Goal: Information Seeking & Learning: Learn about a topic

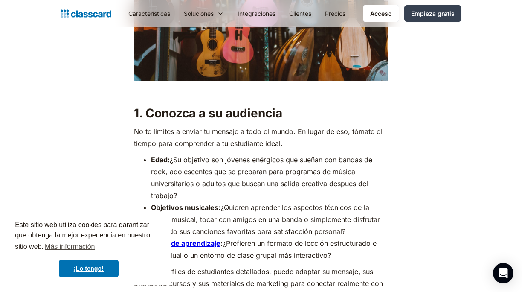
scroll to position [749, 0]
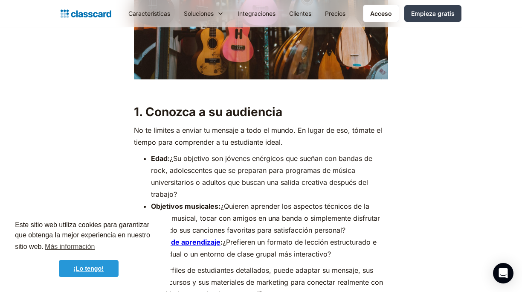
click at [85, 268] on font "¡Lo tengo!" at bounding box center [89, 268] width 30 height 7
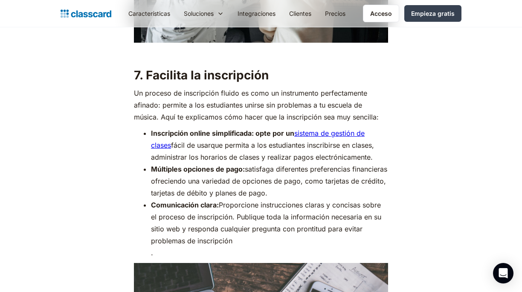
scroll to position [2922, 0]
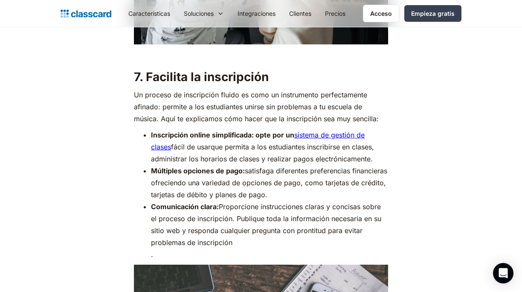
click at [337, 145] on font "sistema de gestión de clases" at bounding box center [258, 140] width 214 height 20
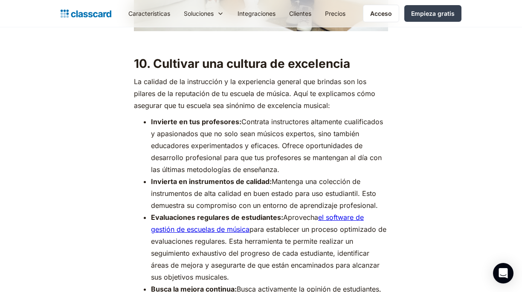
scroll to position [4048, 0]
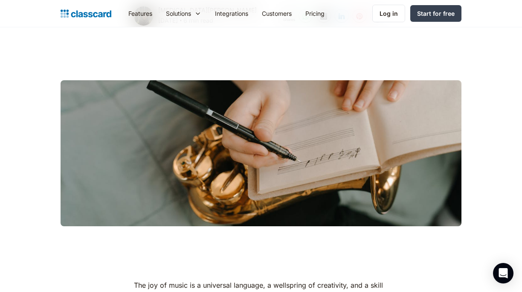
scroll to position [195, 0]
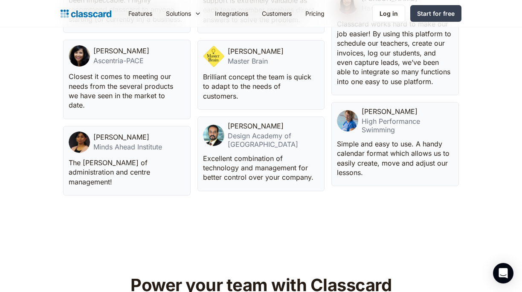
scroll to position [2375, 0]
